Goal: Transaction & Acquisition: Book appointment/travel/reservation

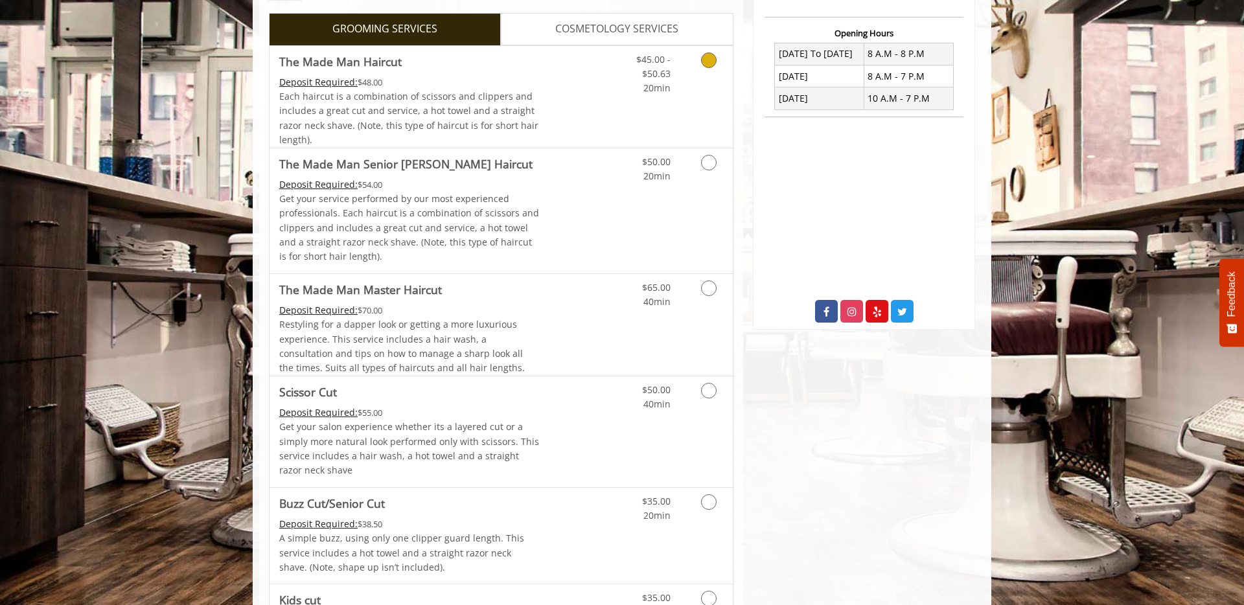
click at [708, 54] on icon "Grooming services" at bounding box center [709, 60] width 16 height 16
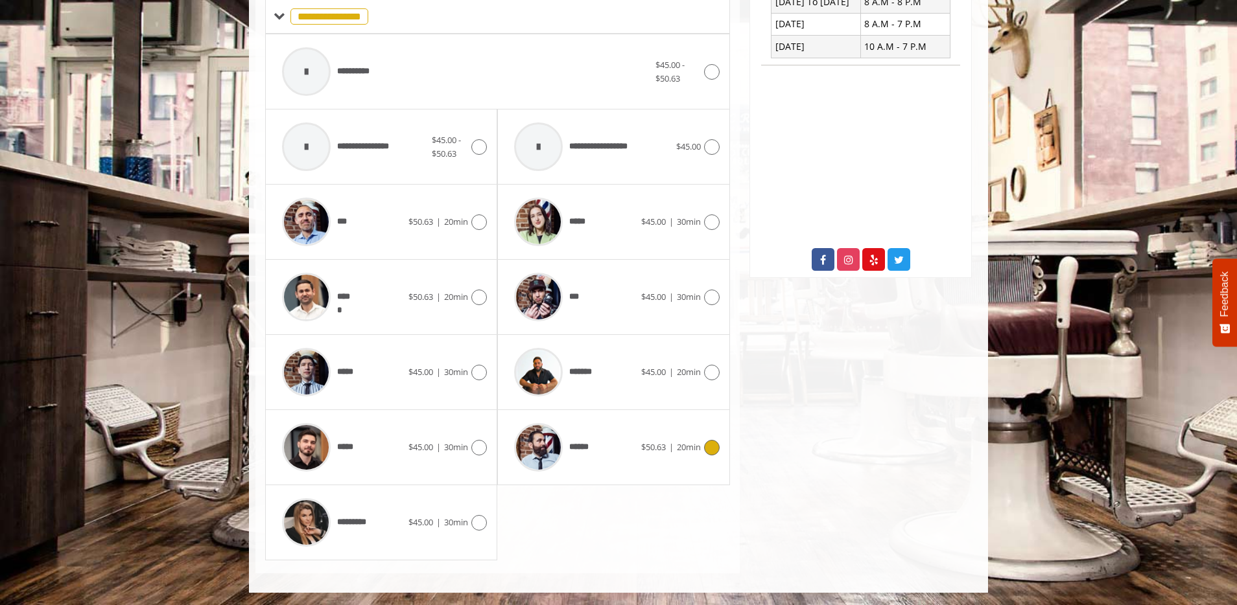
click at [710, 450] on icon at bounding box center [712, 448] width 16 height 16
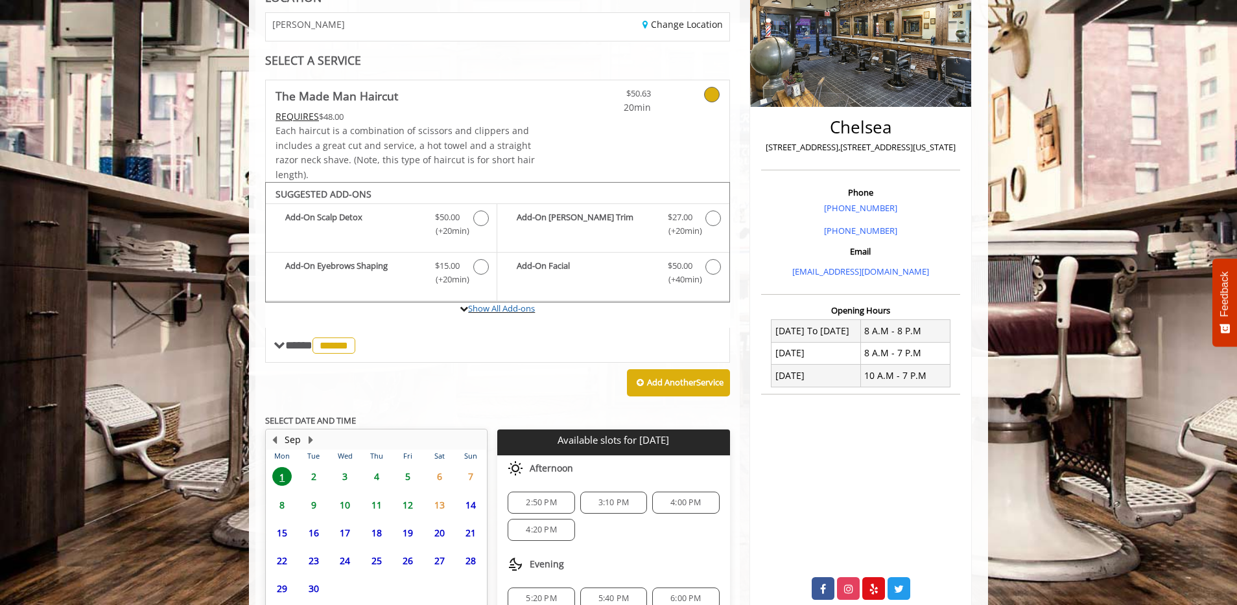
scroll to position [318, 0]
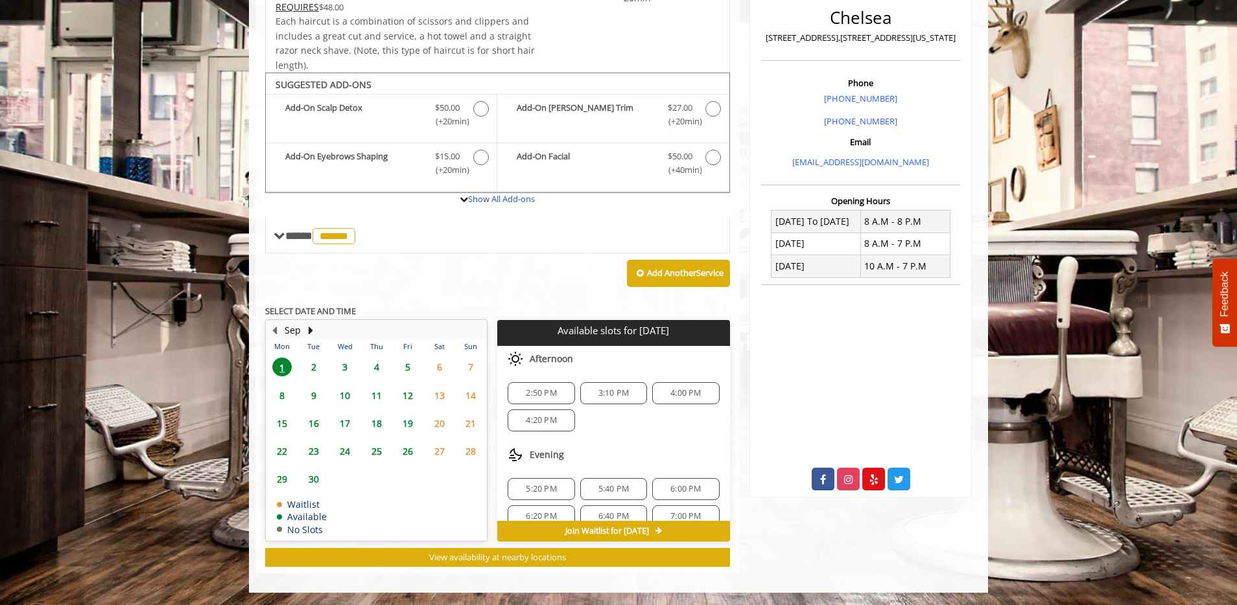
click at [536, 390] on span "2:50 PM" at bounding box center [541, 393] width 30 height 10
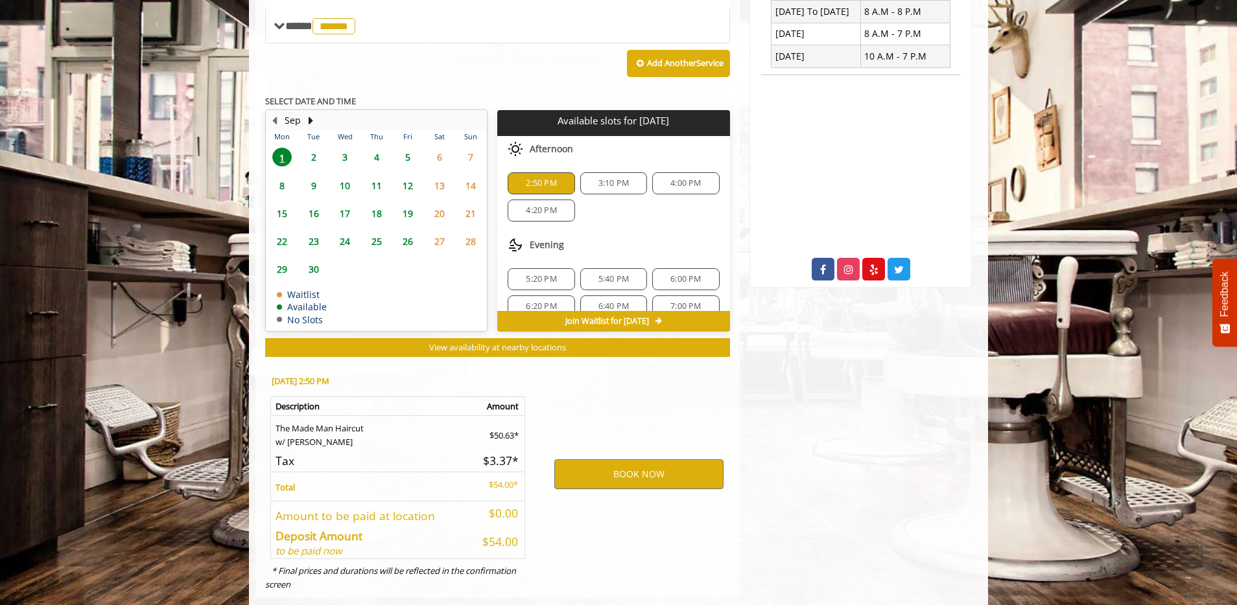
scroll to position [552, 0]
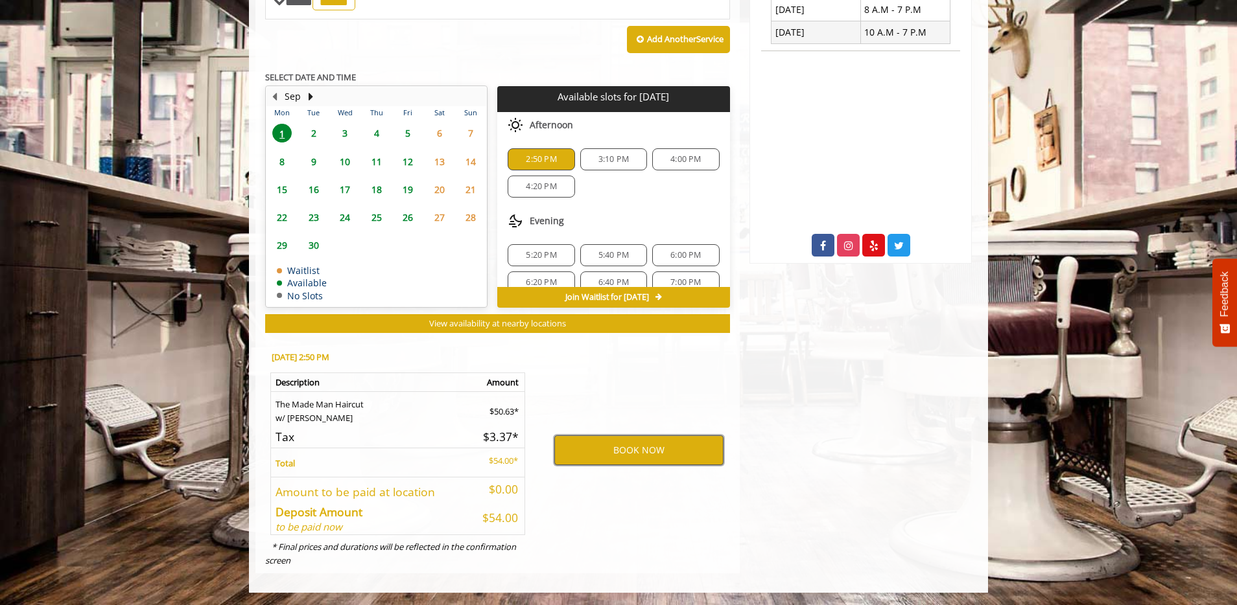
click at [671, 447] on button "BOOK NOW" at bounding box center [638, 451] width 169 height 30
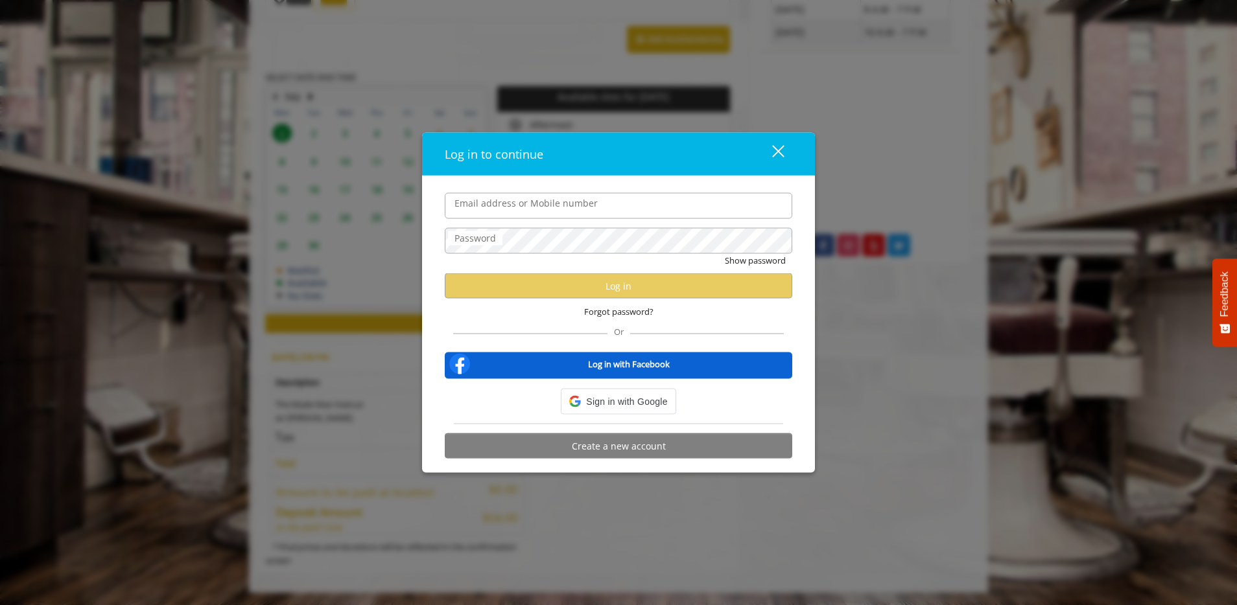
type input "**********"
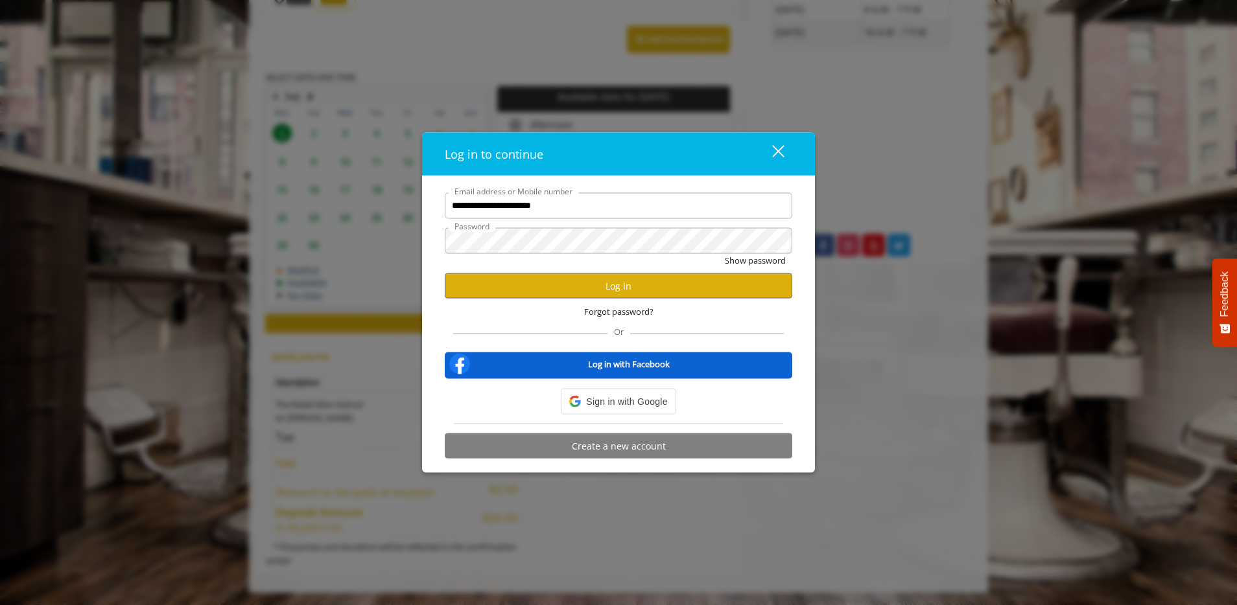
scroll to position [0, 0]
click at [605, 286] on button "Log in" at bounding box center [618, 286] width 347 height 25
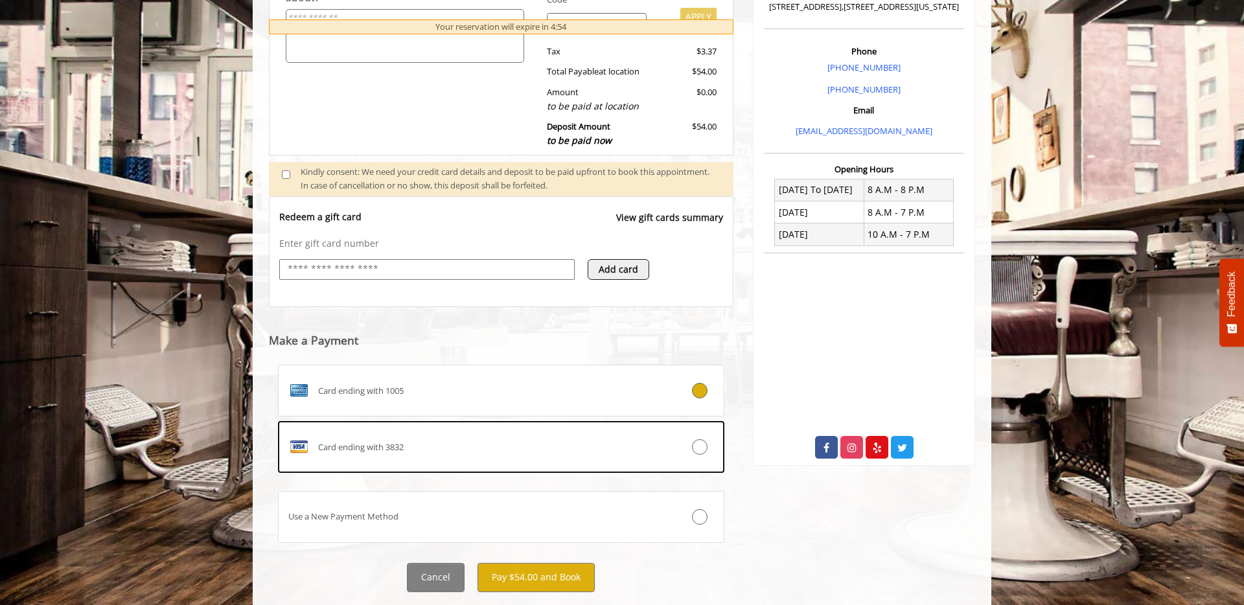
scroll to position [354, 0]
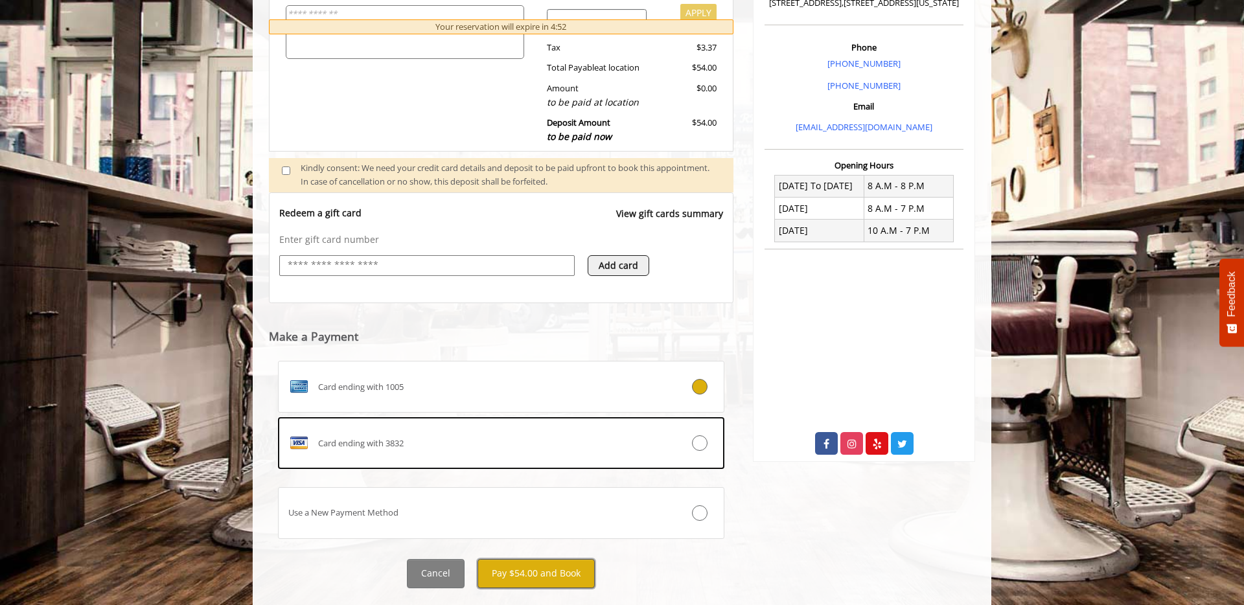
click at [555, 573] on button "Pay $54.00 and Book" at bounding box center [536, 573] width 117 height 29
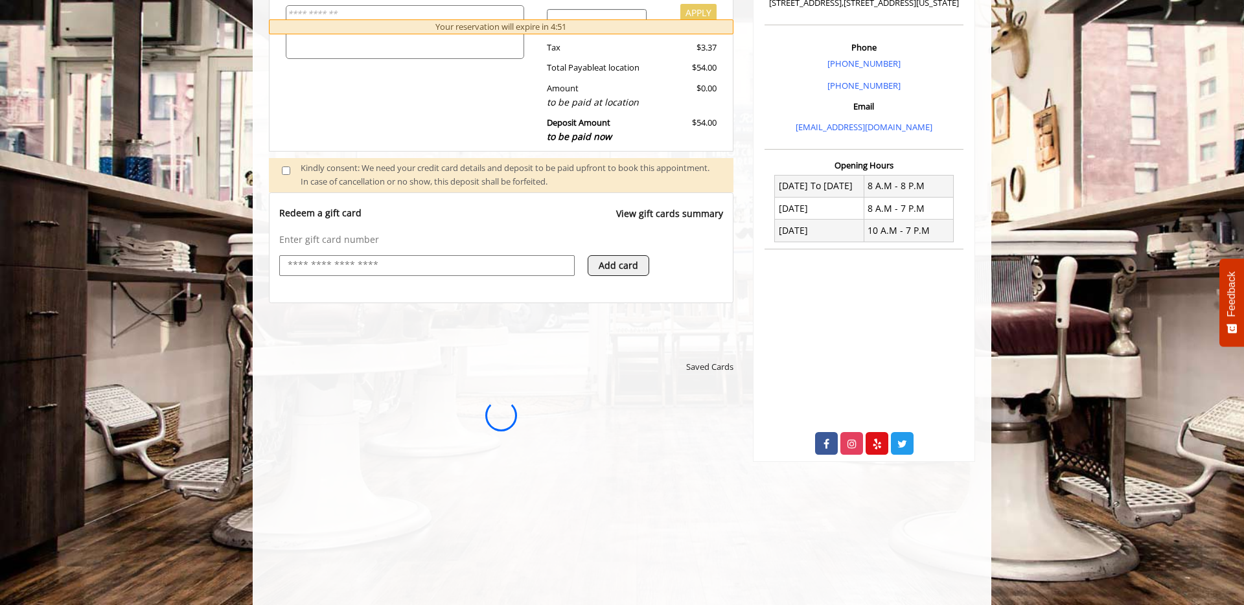
scroll to position [0, 0]
